Goal: Information Seeking & Learning: Learn about a topic

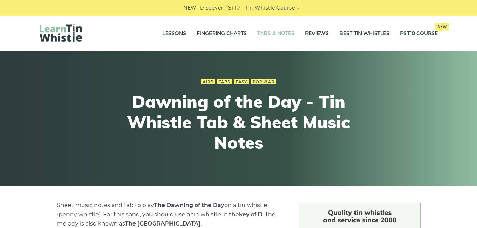
click at [265, 32] on link "Tabs & Notes" at bounding box center [275, 34] width 37 height 18
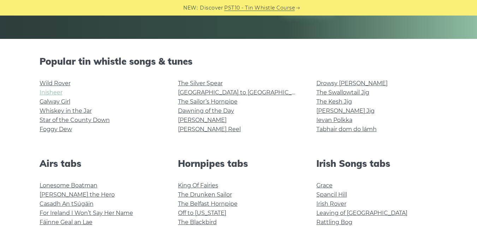
click at [47, 95] on link "Inisheer" at bounding box center [51, 92] width 23 height 7
click at [45, 81] on link "Wild Rover" at bounding box center [55, 83] width 31 height 7
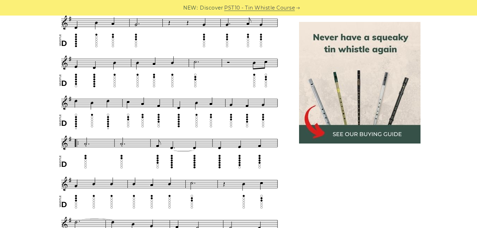
scroll to position [308, 0]
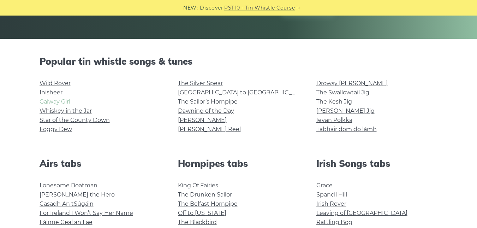
click at [52, 104] on link "Galway Girl" at bounding box center [55, 101] width 31 height 7
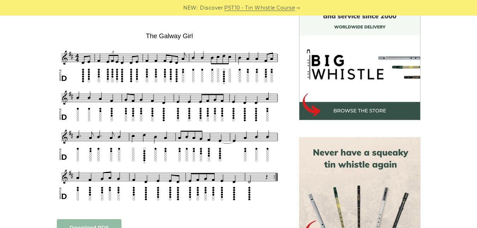
scroll to position [204, 0]
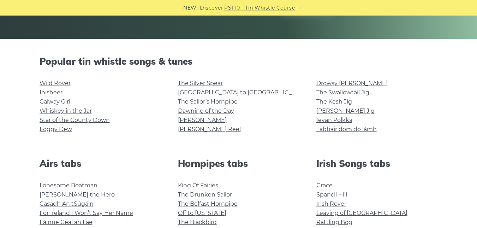
scroll to position [146, 0]
click at [54, 110] on link "Whiskey in the Jar" at bounding box center [66, 110] width 52 height 7
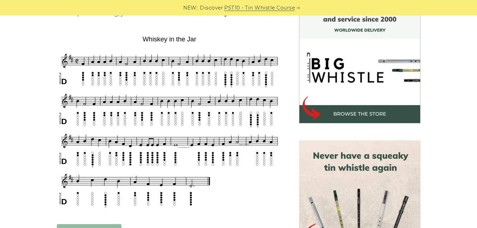
scroll to position [203, 0]
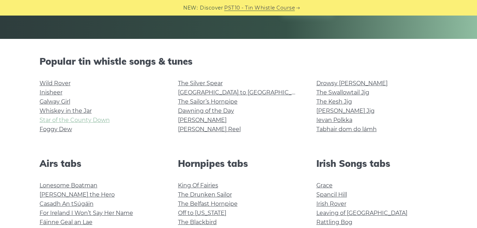
click at [52, 121] on link "Star of the County Down" at bounding box center [75, 119] width 70 height 7
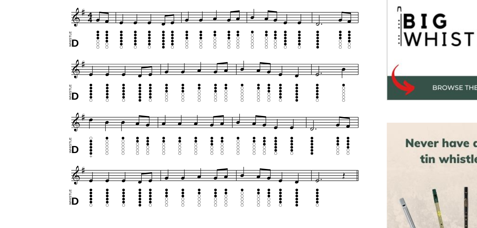
scroll to position [199, 0]
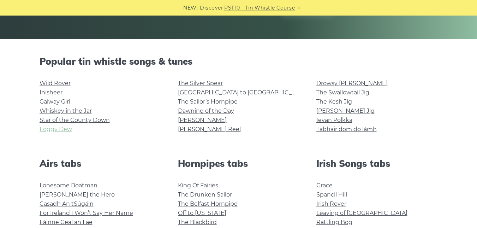
scroll to position [146, 0]
click at [49, 127] on link "Foggy Dew" at bounding box center [56, 129] width 32 height 7
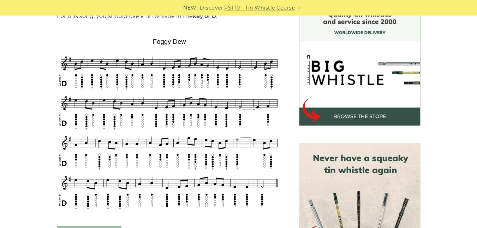
scroll to position [198, 0]
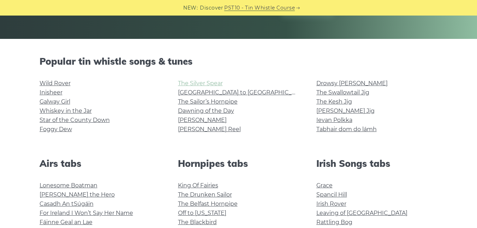
scroll to position [146, 0]
click at [191, 84] on link "The Silver Spear" at bounding box center [200, 83] width 45 height 7
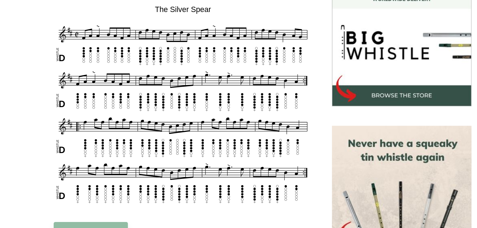
scroll to position [202, 0]
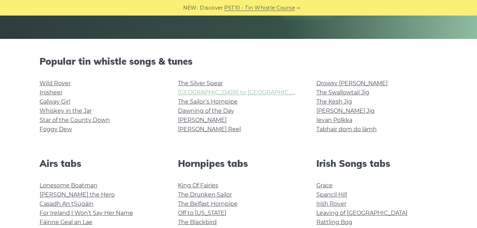
click at [204, 94] on link "[GEOGRAPHIC_DATA] to [GEOGRAPHIC_DATA]" at bounding box center [243, 92] width 130 height 7
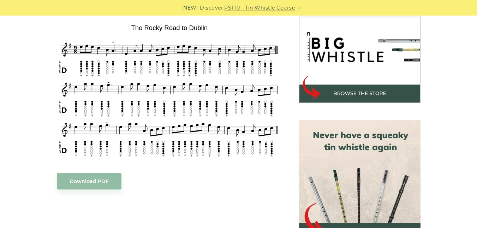
scroll to position [200, 0]
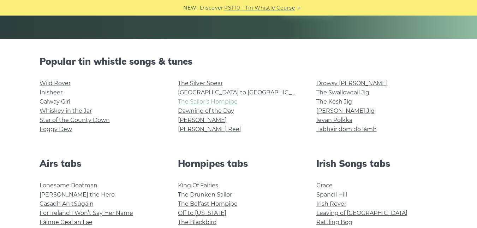
scroll to position [146, 0]
click at [184, 101] on link "The Sailor’s Hornpipe" at bounding box center [208, 101] width 60 height 7
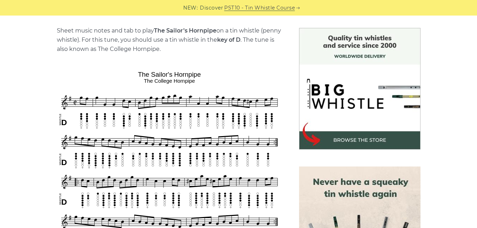
scroll to position [175, 0]
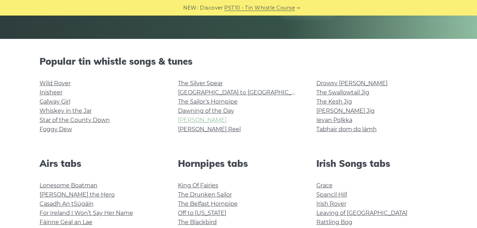
click at [188, 122] on link "[PERSON_NAME]" at bounding box center [202, 119] width 49 height 7
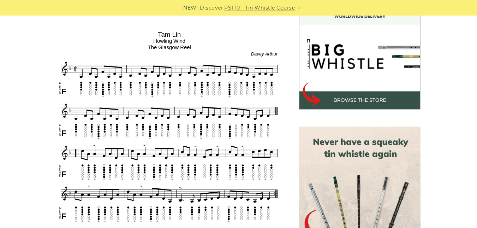
scroll to position [227, 0]
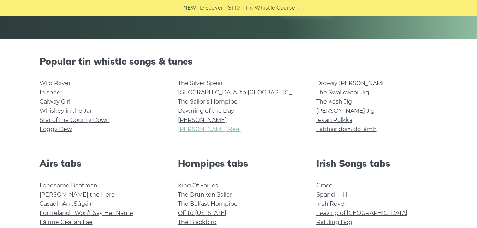
click at [187, 131] on link "[PERSON_NAME] Reel" at bounding box center [209, 129] width 63 height 7
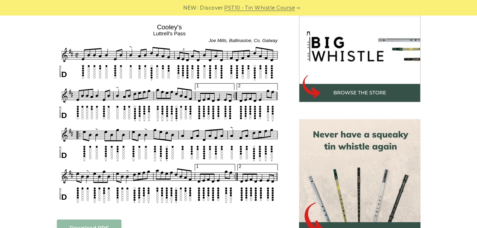
scroll to position [222, 0]
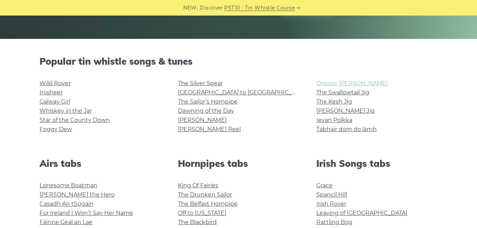
click at [331, 80] on link "Drowsy [PERSON_NAME]" at bounding box center [351, 83] width 71 height 7
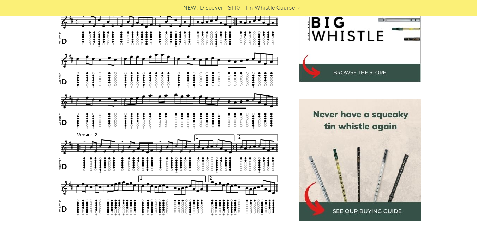
scroll to position [241, 0]
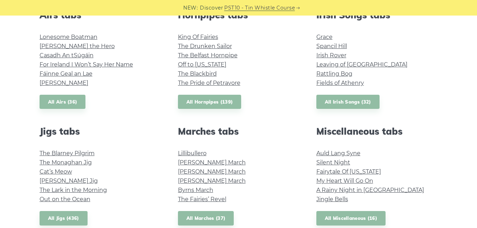
scroll to position [296, 0]
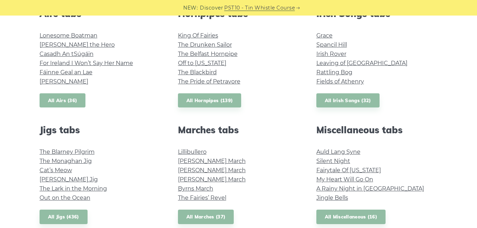
click at [67, 97] on link "All Airs (36)" at bounding box center [63, 100] width 46 height 14
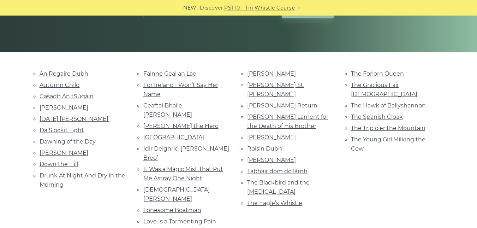
scroll to position [133, 0]
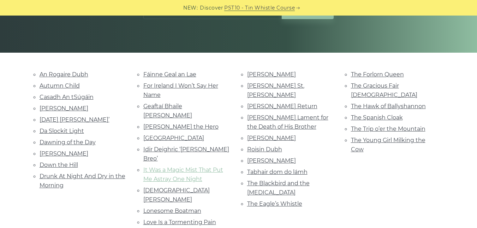
click at [213, 166] on link "It Was a Magic Mist That Put Me Astray One Night" at bounding box center [183, 174] width 80 height 16
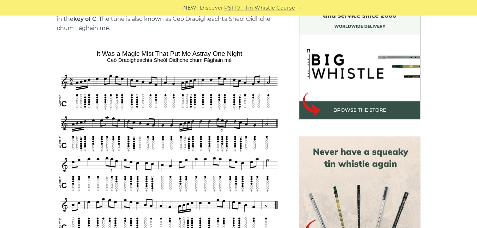
scroll to position [231, 0]
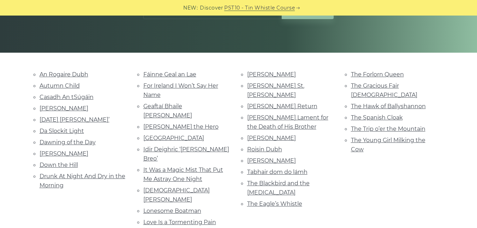
scroll to position [133, 0]
click at [65, 151] on link "[PERSON_NAME]" at bounding box center [64, 153] width 49 height 7
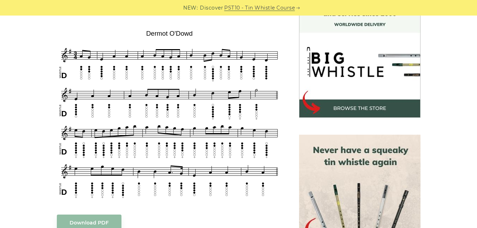
scroll to position [206, 0]
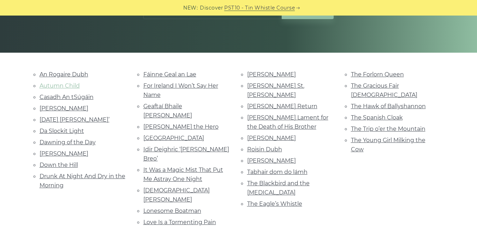
click at [70, 85] on link "Autumn Child" at bounding box center [60, 85] width 40 height 7
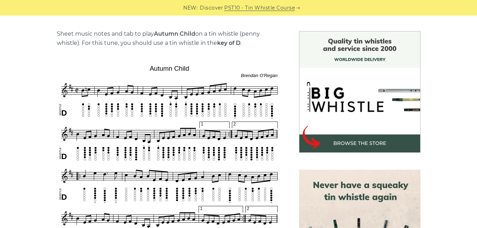
scroll to position [201, 0]
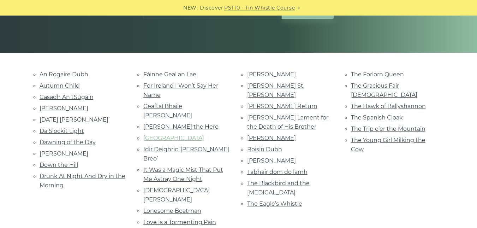
click at [192, 134] on link "[GEOGRAPHIC_DATA]" at bounding box center [173, 137] width 61 height 7
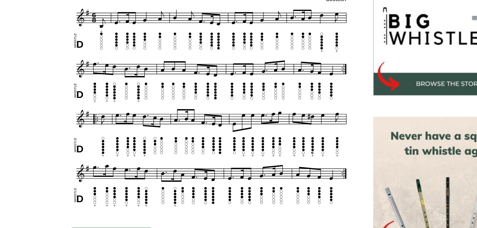
scroll to position [203, 0]
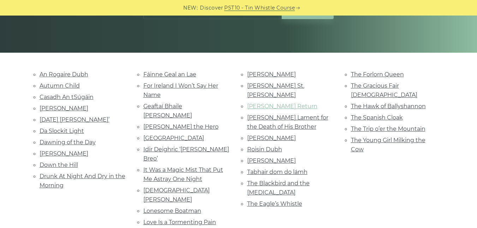
click at [279, 103] on link "[PERSON_NAME] Return" at bounding box center [282, 106] width 70 height 7
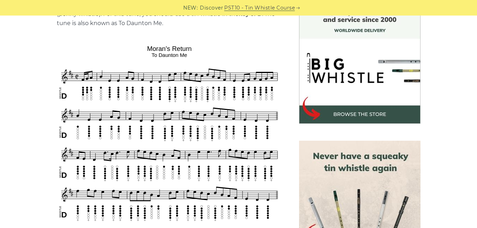
scroll to position [200, 0]
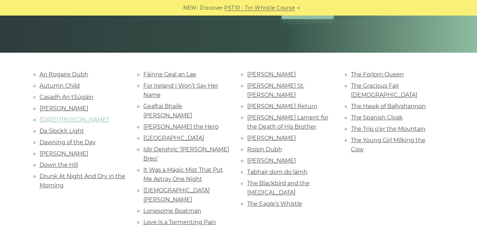
click at [102, 120] on link "[DATE] [PERSON_NAME]’" at bounding box center [75, 119] width 70 height 7
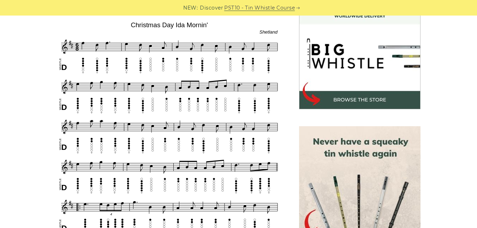
scroll to position [215, 0]
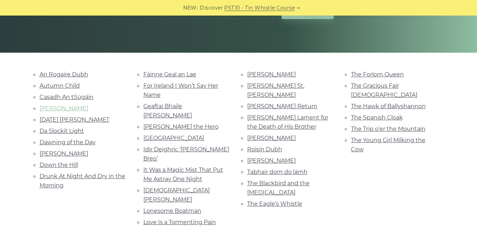
click at [55, 107] on link "[PERSON_NAME]" at bounding box center [64, 108] width 49 height 7
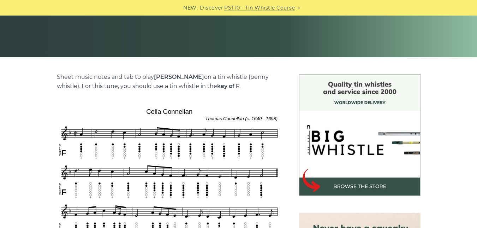
scroll to position [226, 0]
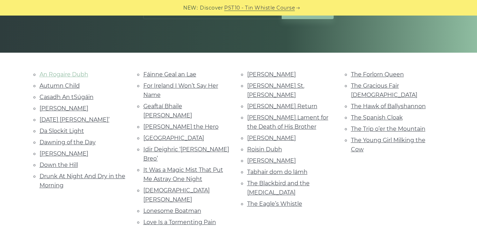
click at [49, 72] on link "An Rogaire Dubh" at bounding box center [64, 74] width 49 height 7
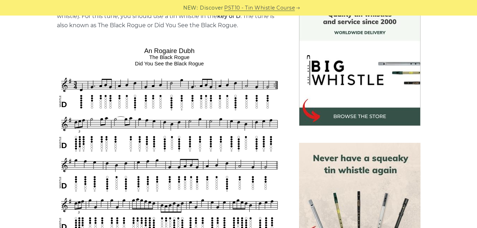
scroll to position [220, 0]
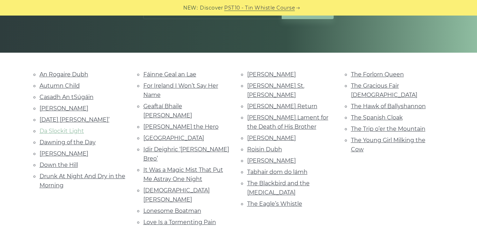
click at [71, 128] on link "Da Slockit Light" at bounding box center [62, 130] width 44 height 7
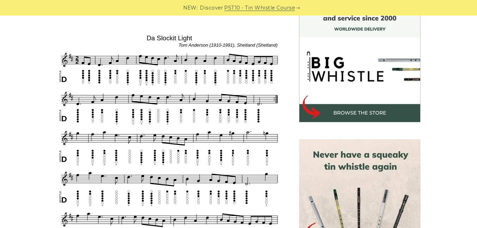
scroll to position [204, 0]
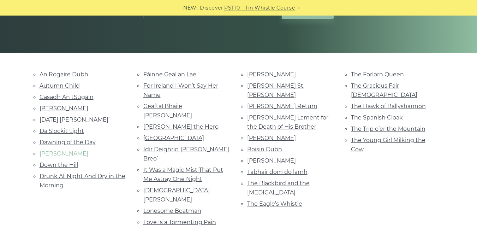
click at [51, 153] on link "[PERSON_NAME]" at bounding box center [64, 153] width 49 height 7
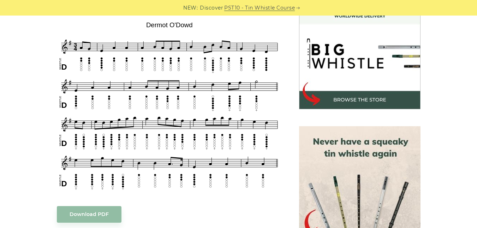
scroll to position [209, 0]
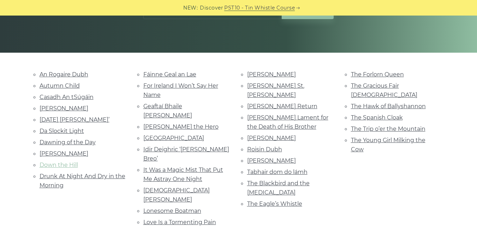
click at [66, 165] on link "Down the Hill" at bounding box center [59, 164] width 38 height 7
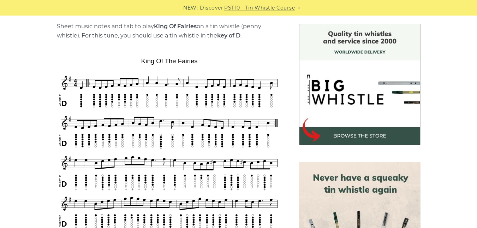
scroll to position [178, 0]
